Goal: Transaction & Acquisition: Purchase product/service

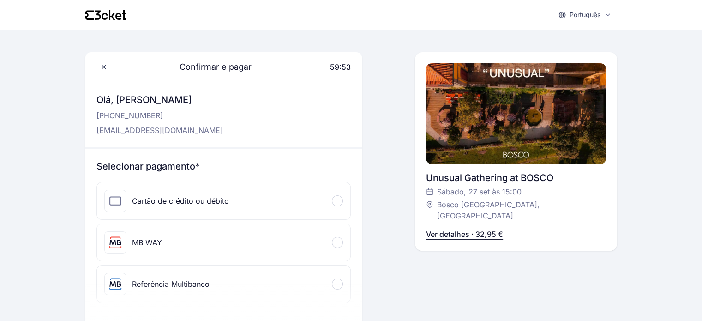
click at [337, 243] on span at bounding box center [336, 242] width 3 height 3
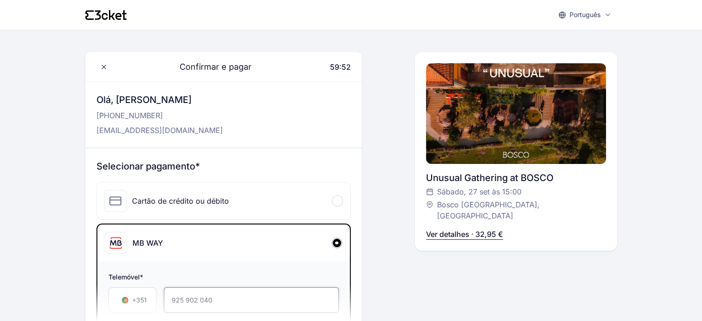
click at [225, 295] on input "925 902 040" at bounding box center [251, 299] width 175 height 25
type input "925 902 040"
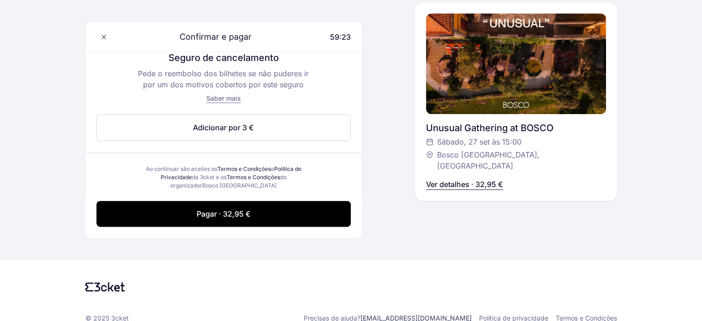
scroll to position [461, 0]
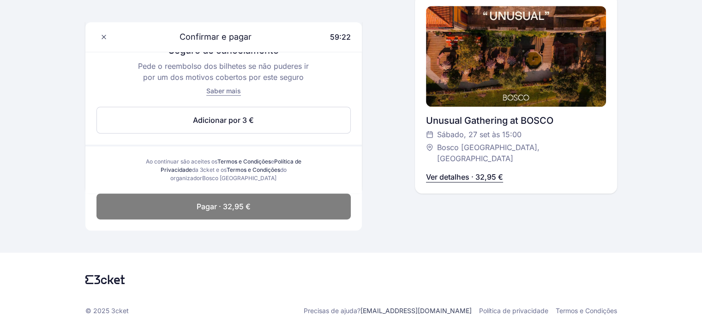
click at [247, 207] on span "Pagar · 32,95 €" at bounding box center [224, 206] width 54 height 11
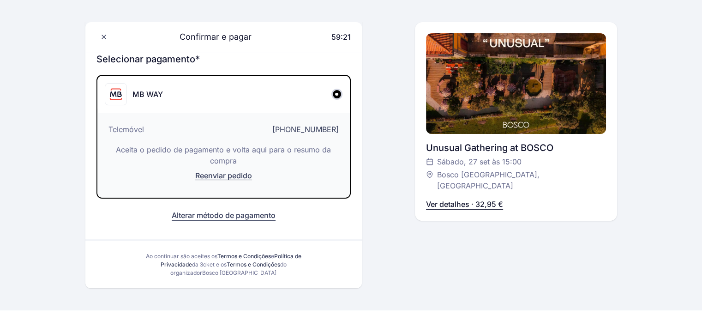
scroll to position [96, 0]
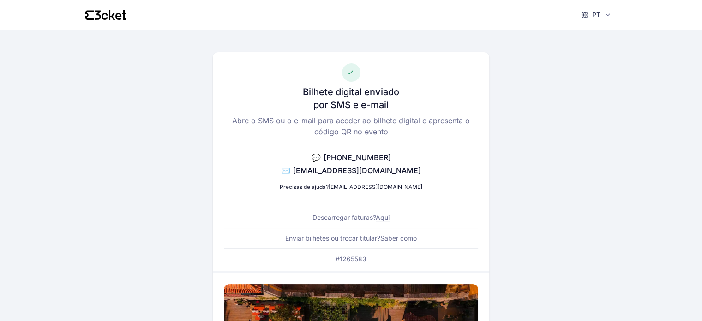
click at [471, 167] on div "Bilhete digital enviado por SMS e e-mail Abre o SMS ou o e-mail para aceder ao …" at bounding box center [351, 161] width 276 height 219
